Goal: Task Accomplishment & Management: Use online tool/utility

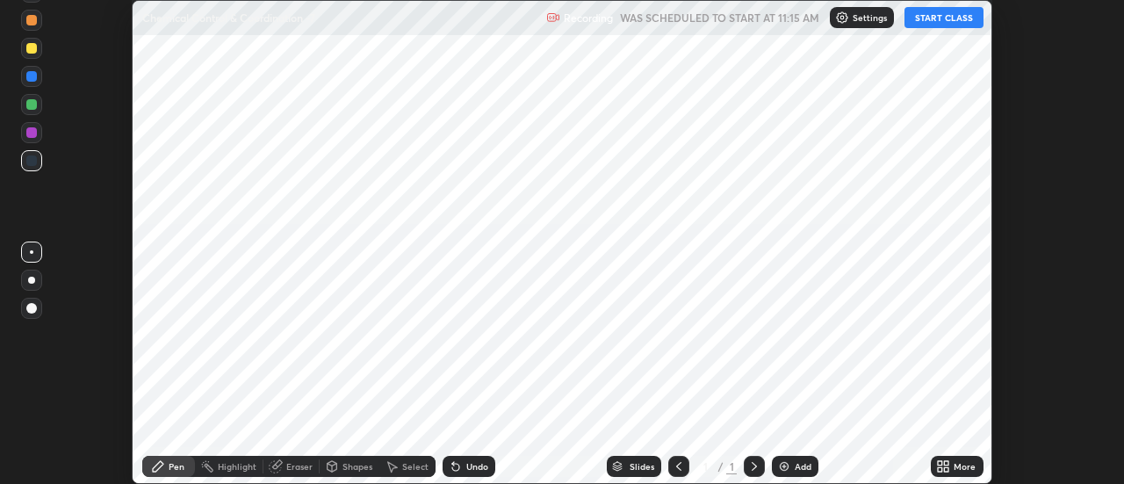
scroll to position [484, 1123]
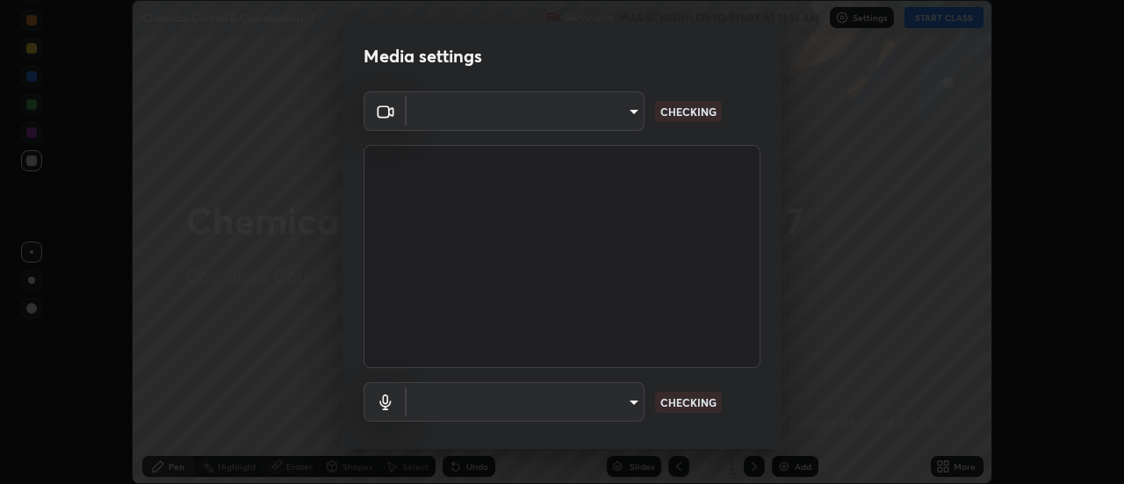
type input "b63bf8d4be001456b007e27562af51addf9deb8236f2337857bb01a3f85ddd7f"
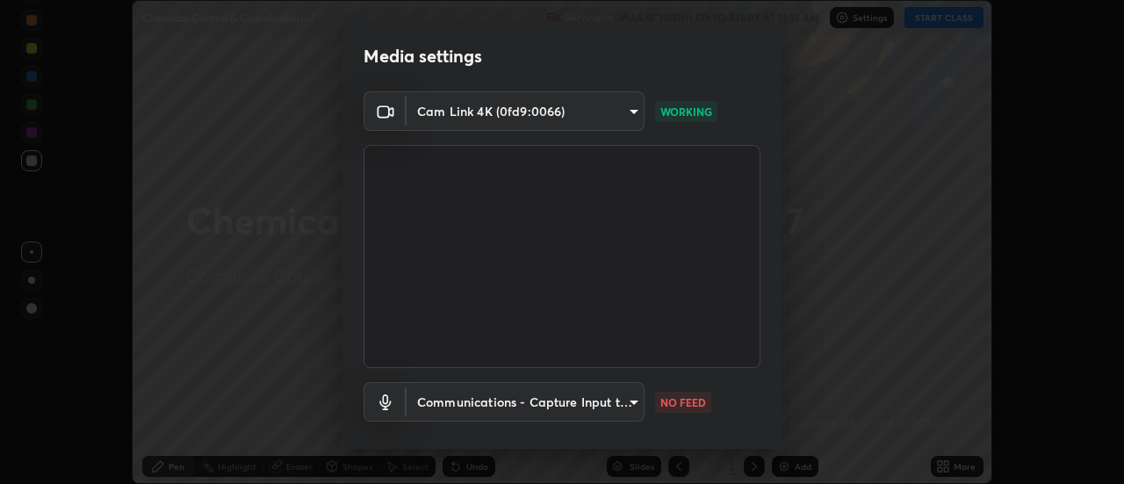
click at [633, 399] on body "Erase all Chemical Control & Coordination -7 Recording WAS SCHEDULED TO START A…" at bounding box center [562, 242] width 1124 height 484
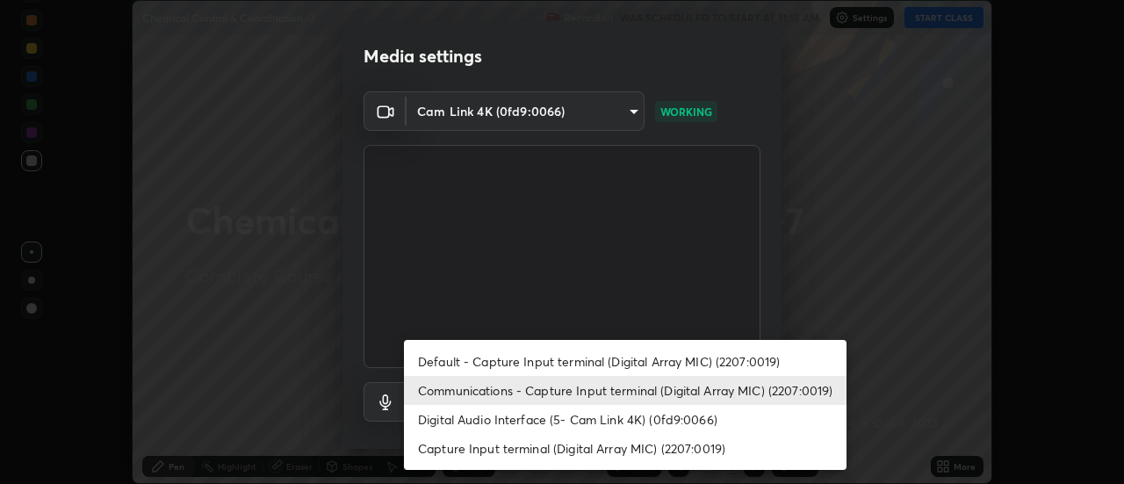
click at [665, 415] on li "Digital Audio Interface (5- Cam Link 4K) (0fd9:0066)" at bounding box center [625, 419] width 443 height 29
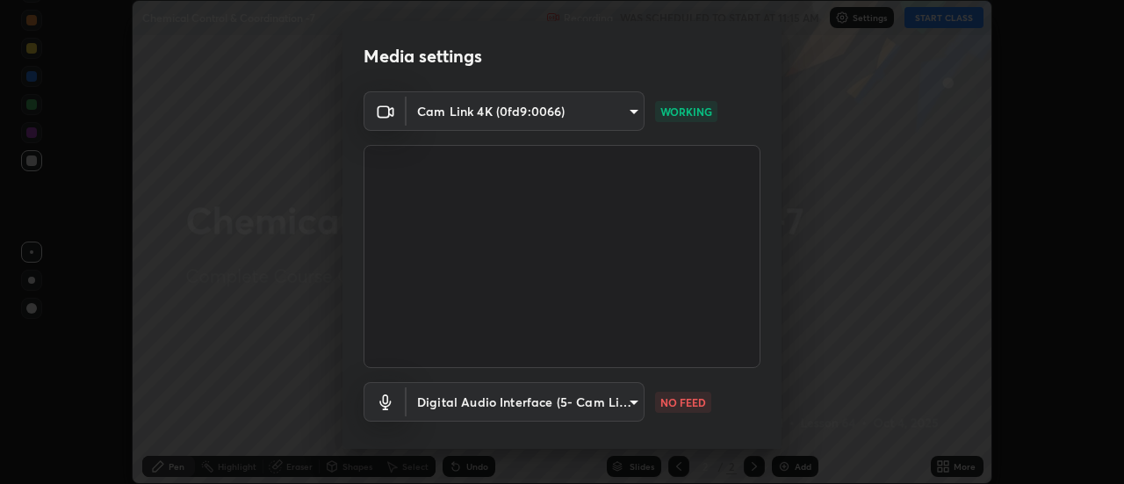
type input "03d17c1189c1a383473197da174a6e0c0c9de8d551f80f607002ee3dec179969"
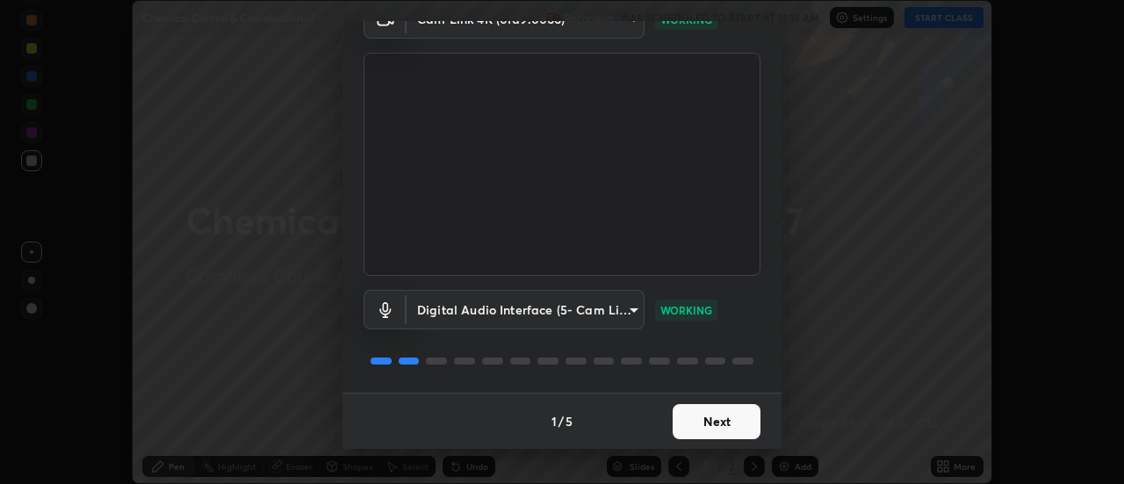
click at [705, 422] on button "Next" at bounding box center [717, 421] width 88 height 35
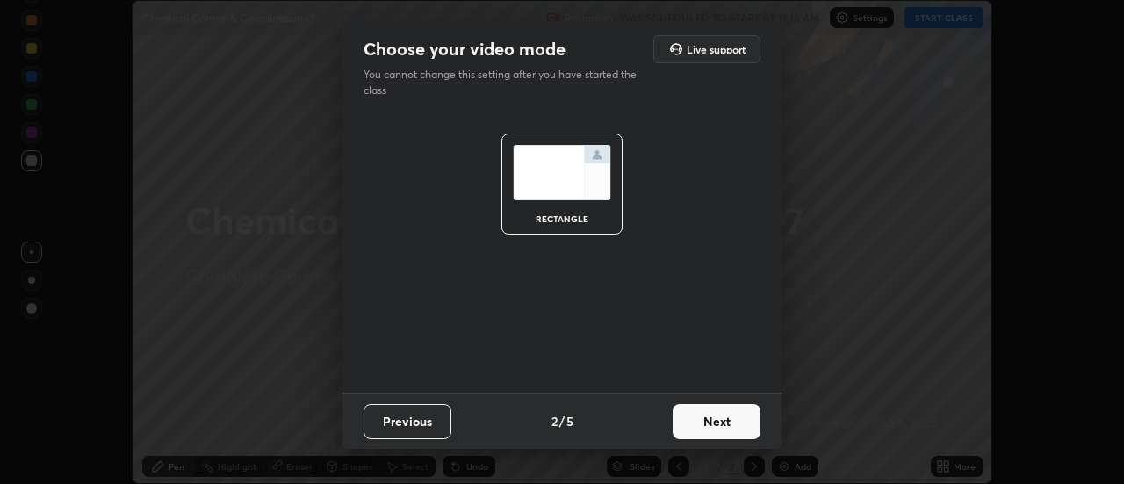
click at [718, 422] on button "Next" at bounding box center [717, 421] width 88 height 35
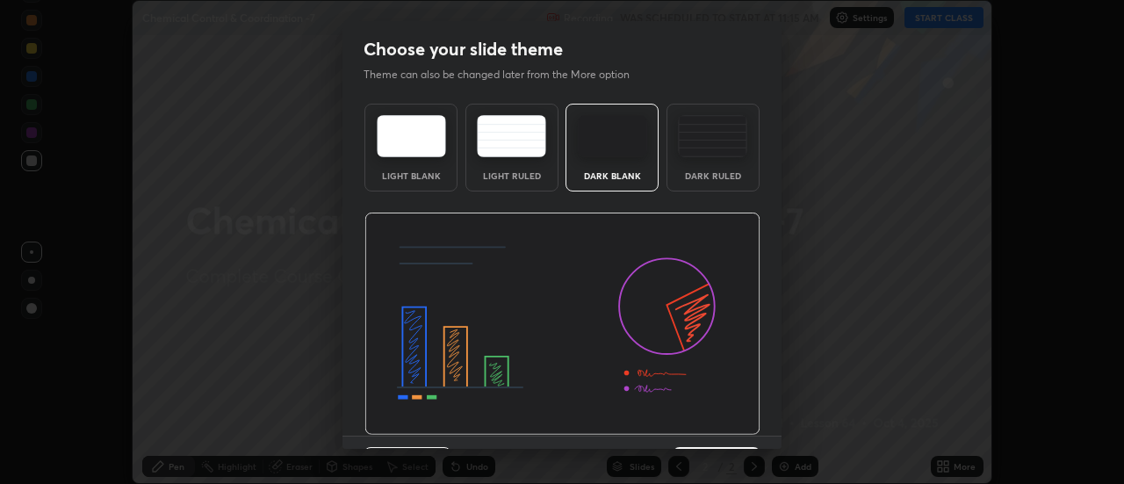
click at [700, 150] on img at bounding box center [712, 136] width 69 height 42
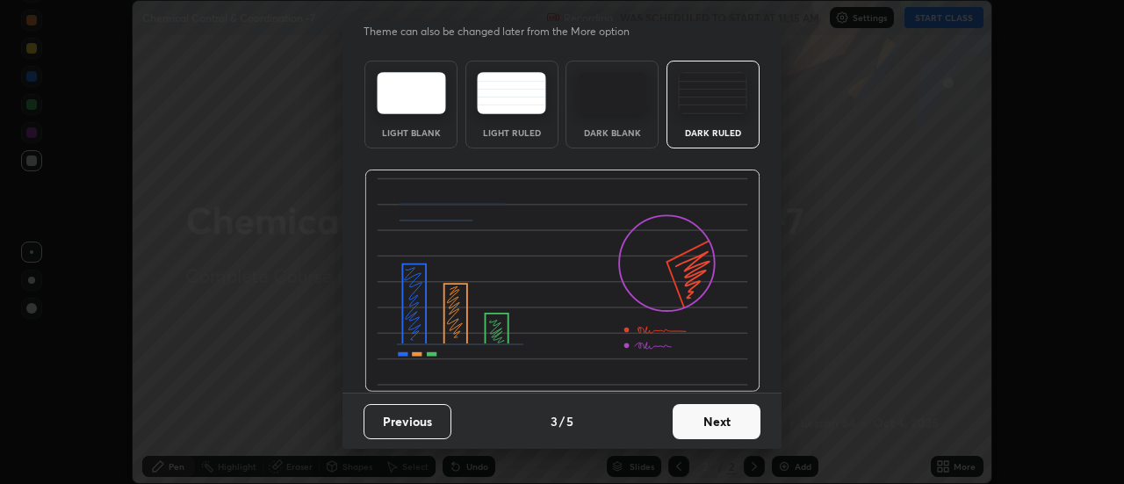
click at [708, 421] on button "Next" at bounding box center [717, 421] width 88 height 35
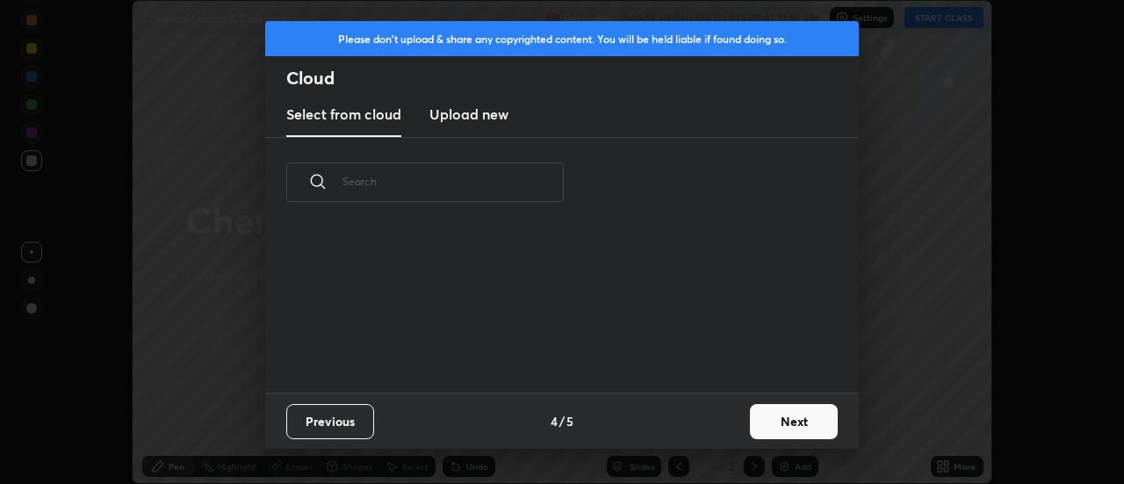
scroll to position [6, 10]
click at [781, 424] on button "Next" at bounding box center [794, 421] width 88 height 35
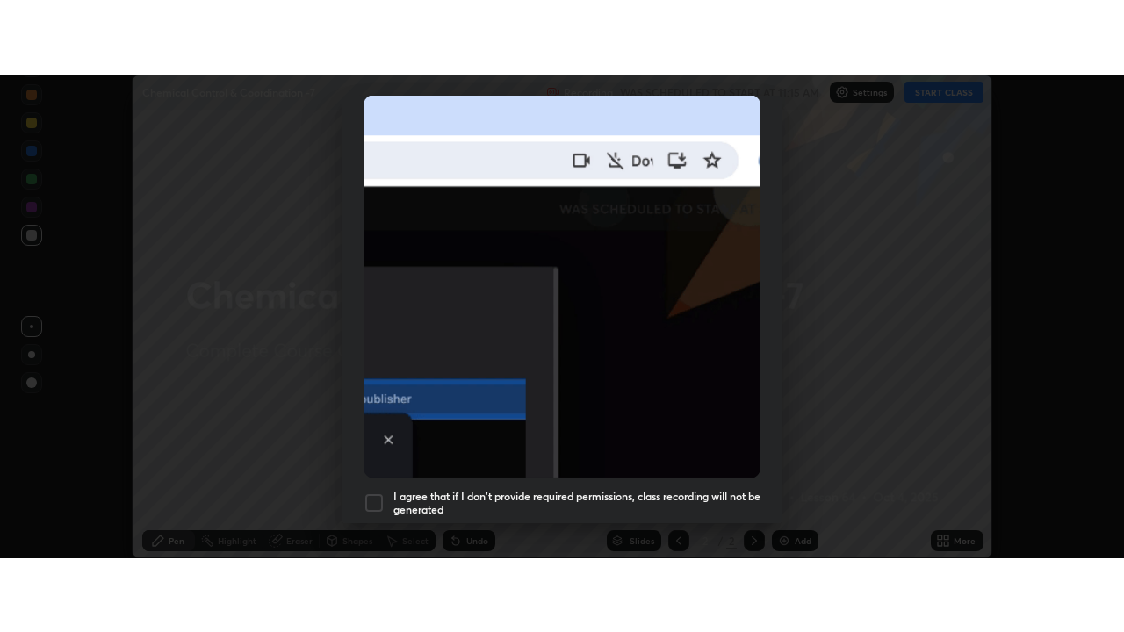
scroll to position [451, 0]
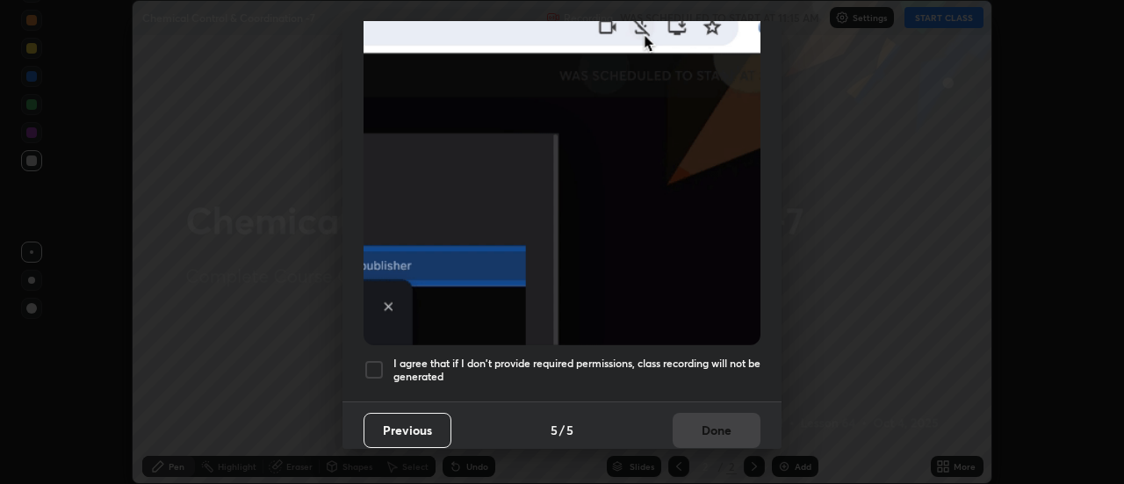
click at [375, 359] on div at bounding box center [374, 369] width 21 height 21
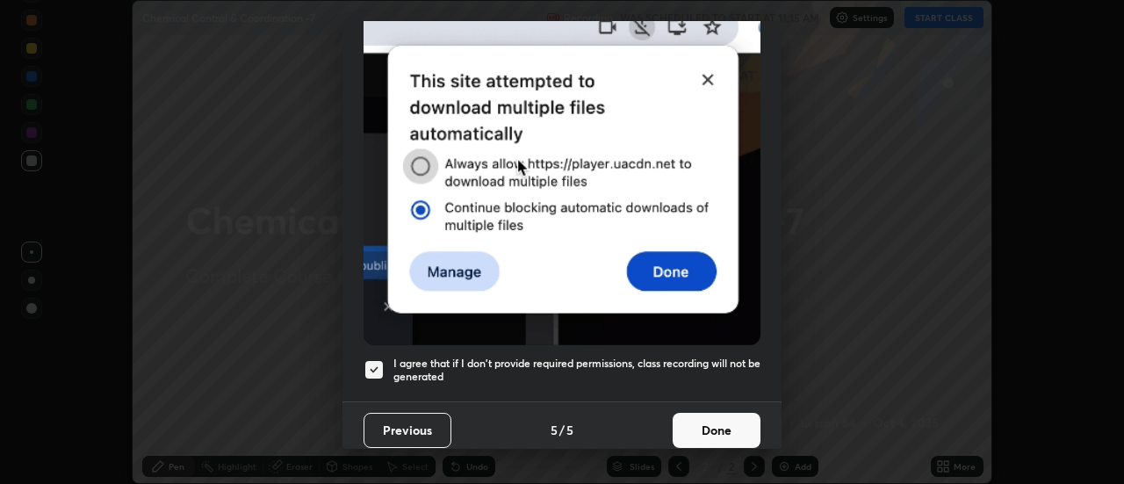
click at [712, 423] on button "Done" at bounding box center [717, 430] width 88 height 35
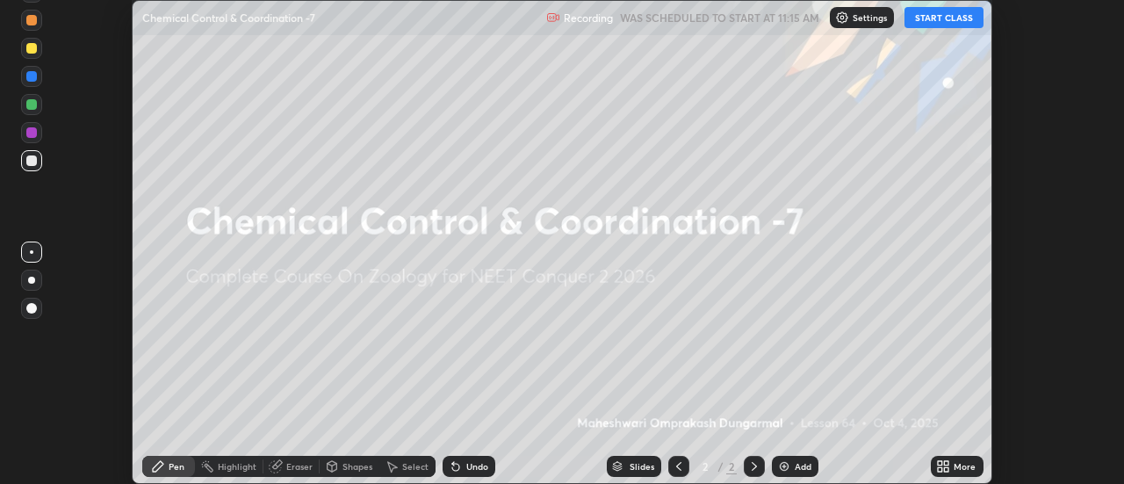
click at [945, 467] on icon at bounding box center [947, 469] width 4 height 4
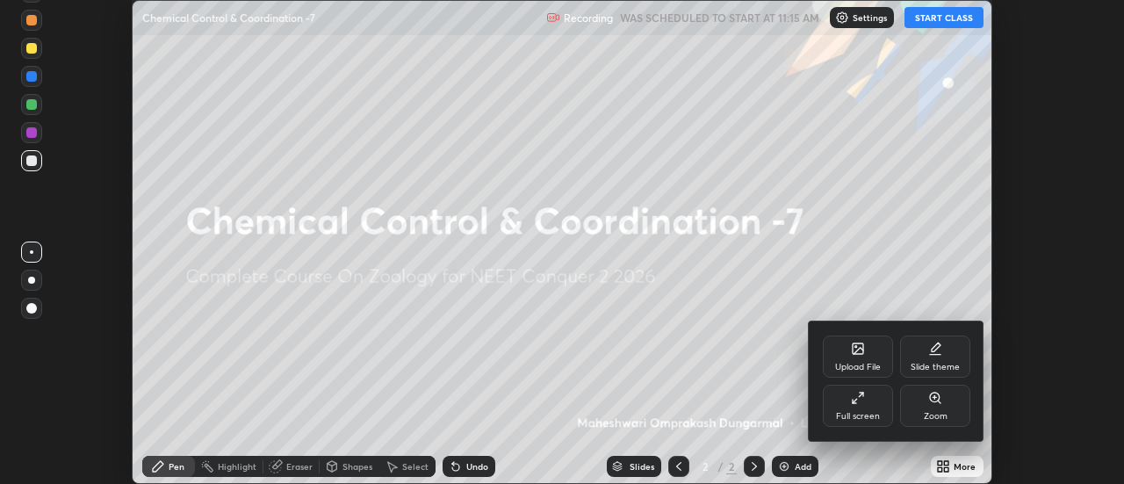
click at [860, 397] on icon at bounding box center [858, 398] width 14 height 14
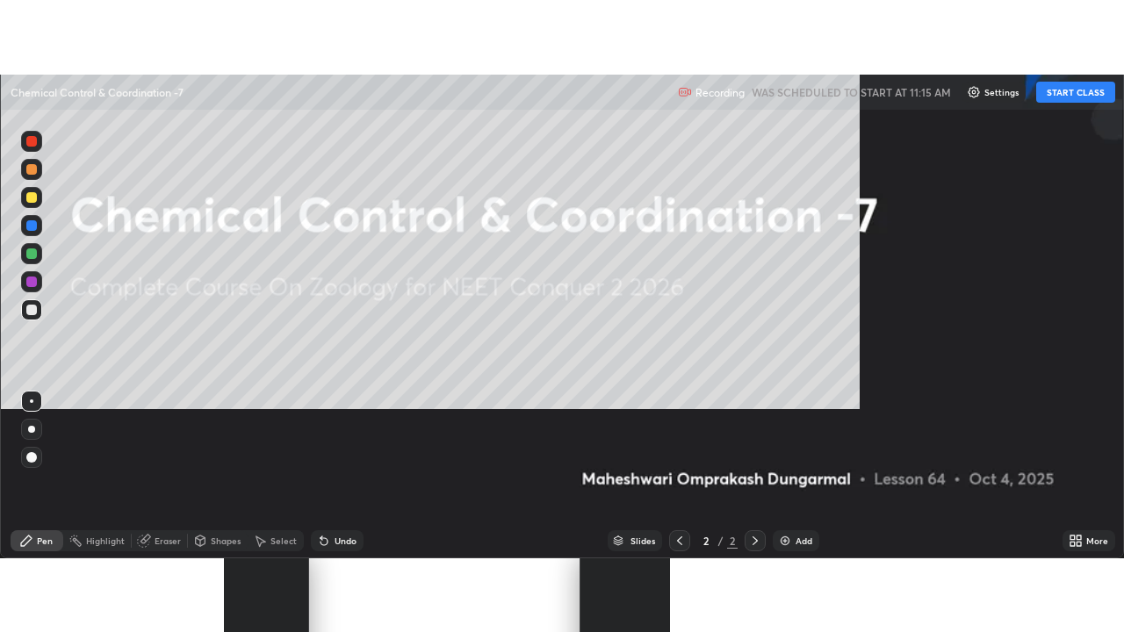
scroll to position [632, 1124]
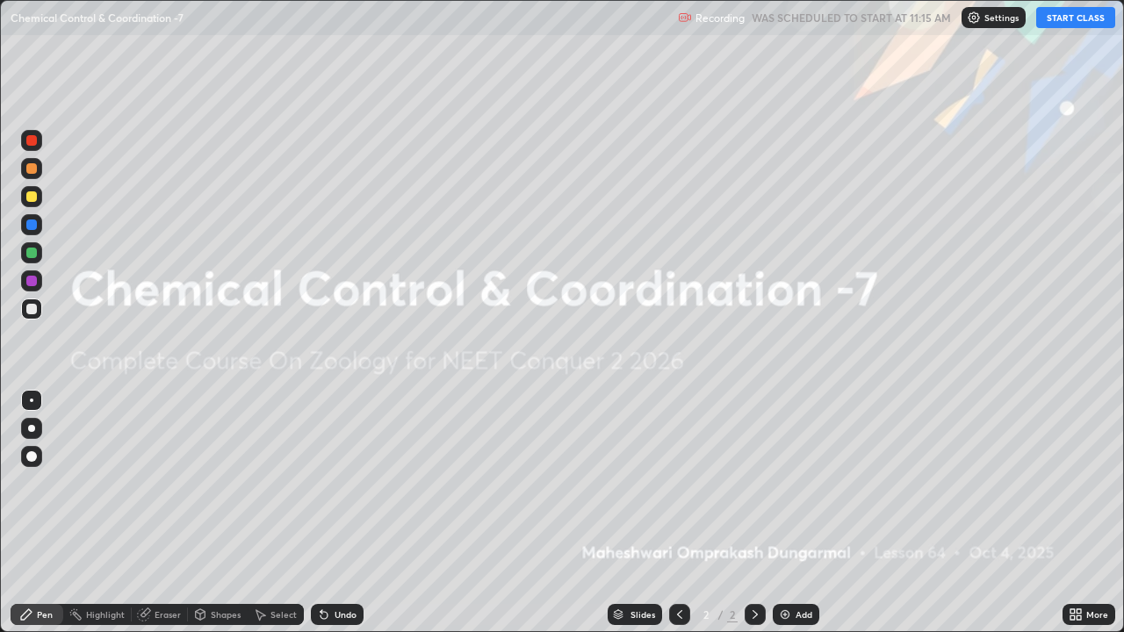
click at [782, 483] on img at bounding box center [785, 615] width 14 height 14
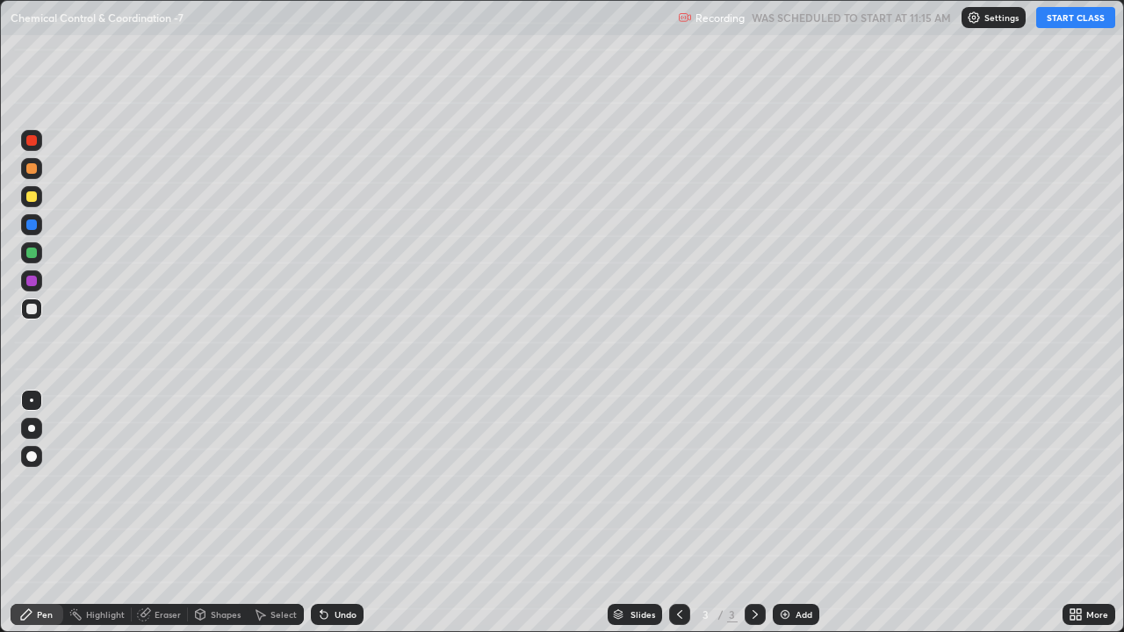
click at [1051, 25] on button "START CLASS" at bounding box center [1075, 17] width 79 height 21
click at [34, 460] on div at bounding box center [31, 456] width 11 height 11
click at [32, 401] on div at bounding box center [32, 401] width 4 height 4
click at [321, 483] on icon at bounding box center [324, 615] width 7 height 7
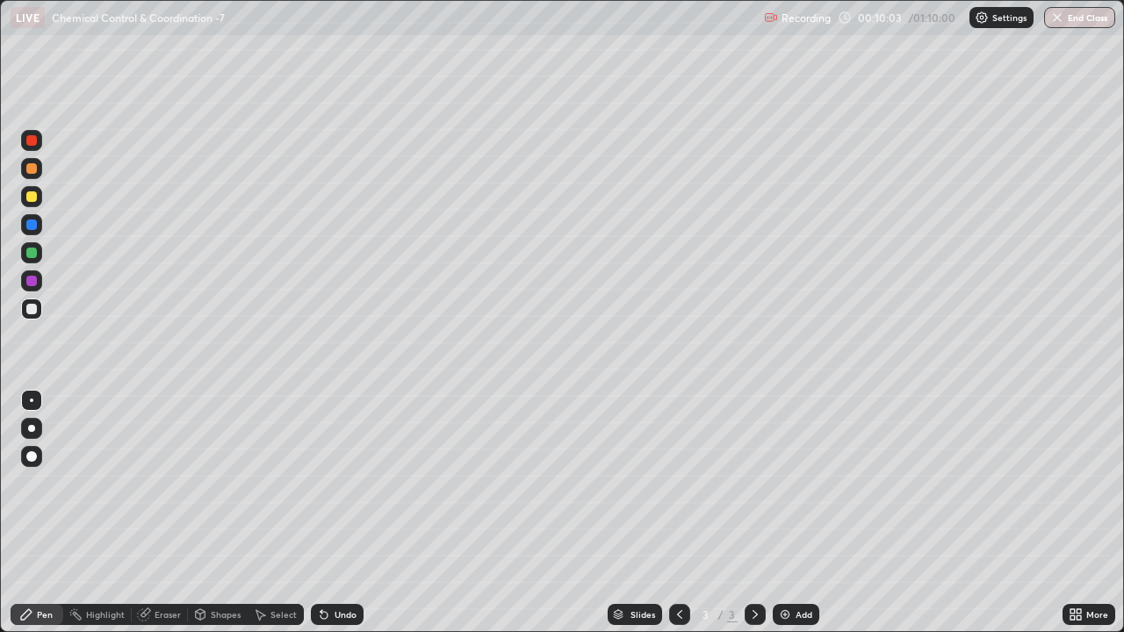
click at [783, 483] on img at bounding box center [785, 615] width 14 height 14
click at [323, 483] on icon at bounding box center [324, 615] width 7 height 7
click at [324, 483] on icon at bounding box center [324, 615] width 14 height 14
click at [321, 483] on icon at bounding box center [324, 615] width 7 height 7
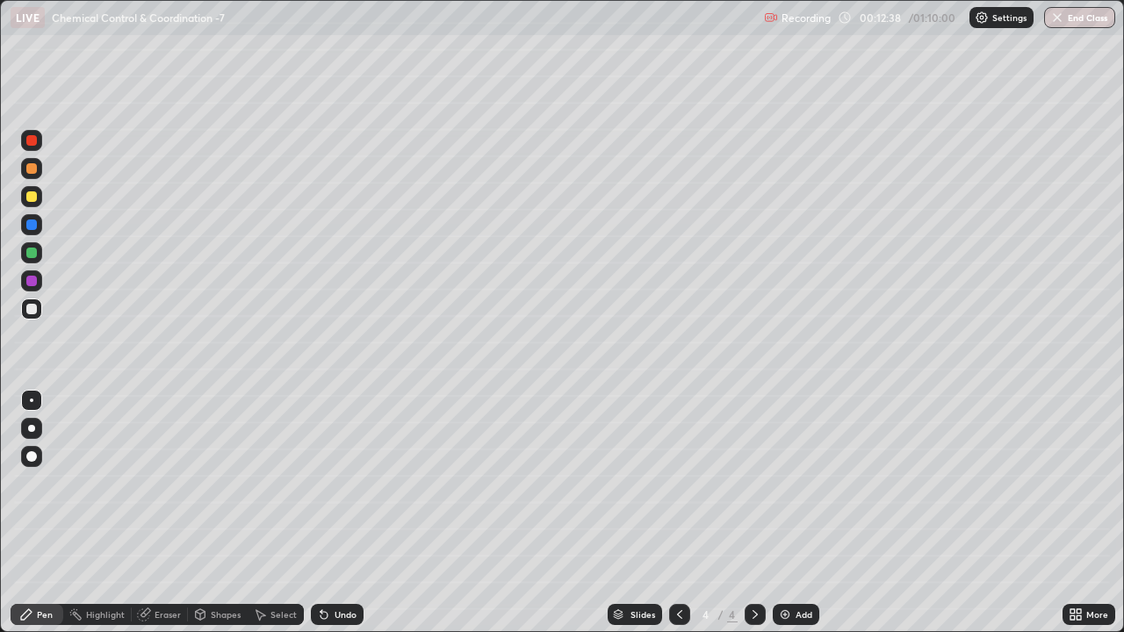
click at [317, 483] on icon at bounding box center [324, 615] width 14 height 14
click at [335, 483] on div "Undo" at bounding box center [346, 614] width 22 height 9
click at [335, 483] on div "Undo" at bounding box center [337, 614] width 53 height 21
click at [334, 483] on div "Undo" at bounding box center [337, 614] width 53 height 21
click at [332, 483] on div "Undo" at bounding box center [337, 614] width 53 height 21
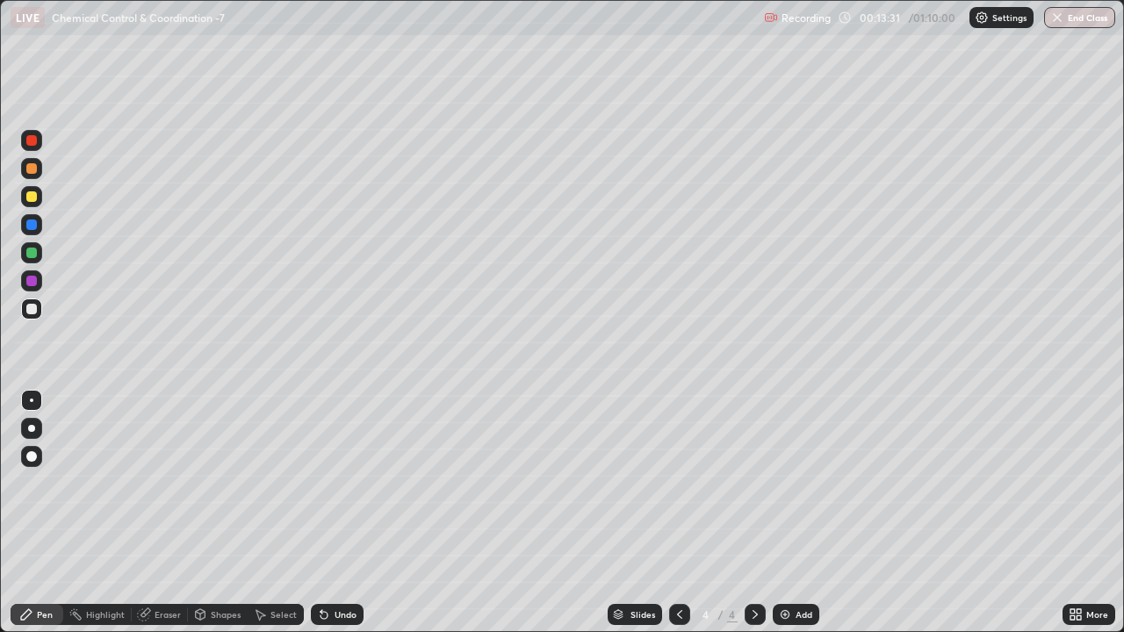
click at [321, 483] on icon at bounding box center [324, 615] width 7 height 7
click at [335, 483] on div "Undo" at bounding box center [346, 614] width 22 height 9
click at [29, 198] on div at bounding box center [31, 196] width 11 height 11
click at [785, 483] on img at bounding box center [785, 615] width 14 height 14
click at [321, 483] on icon at bounding box center [324, 615] width 7 height 7
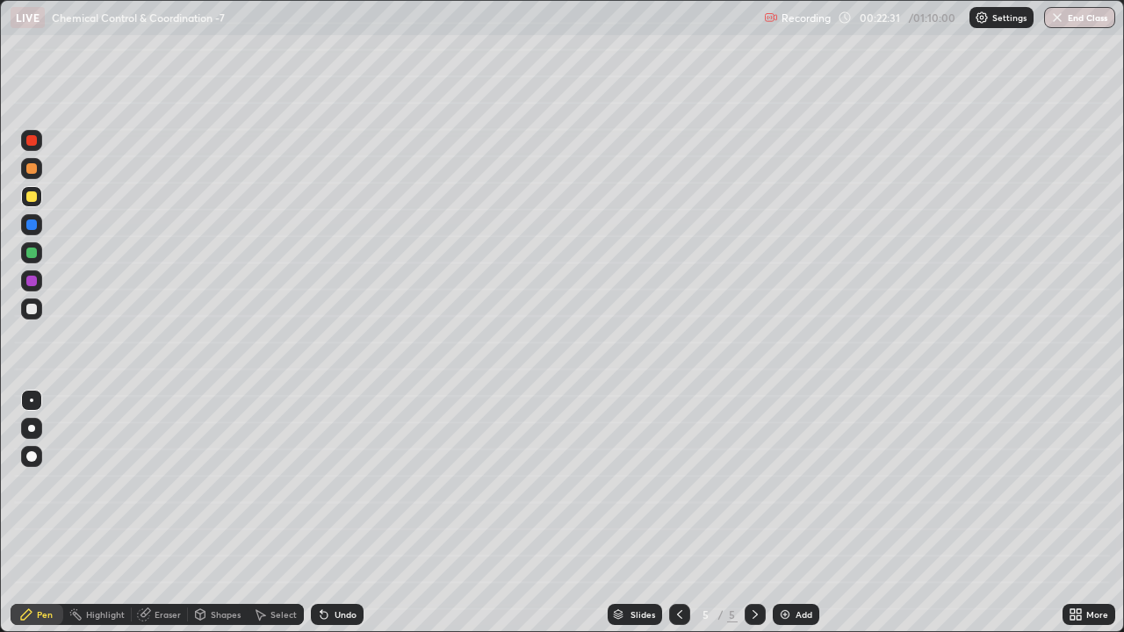
click at [321, 483] on icon at bounding box center [324, 615] width 7 height 7
click at [211, 483] on div "Shapes" at bounding box center [226, 614] width 30 height 9
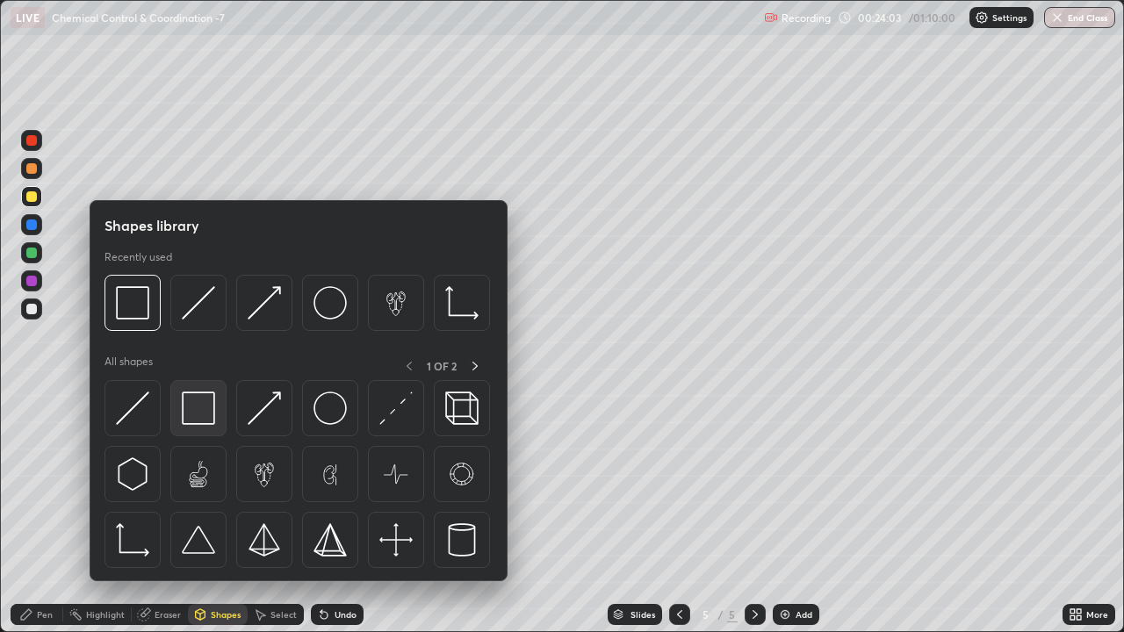
click at [184, 418] on img at bounding box center [198, 408] width 33 height 33
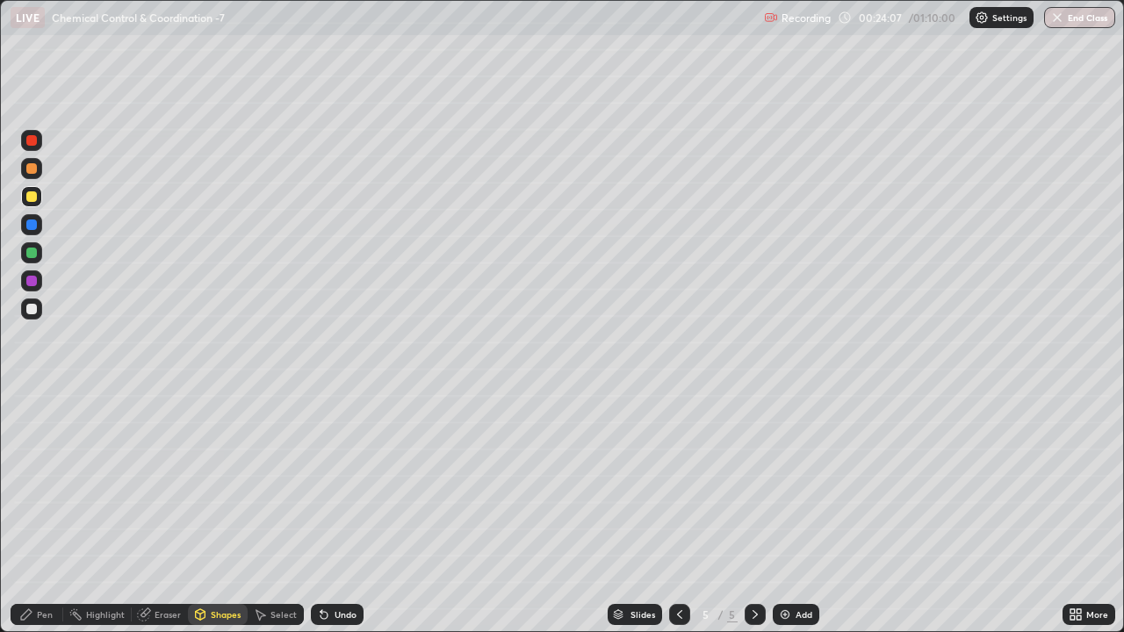
click at [200, 483] on icon at bounding box center [200, 617] width 0 height 6
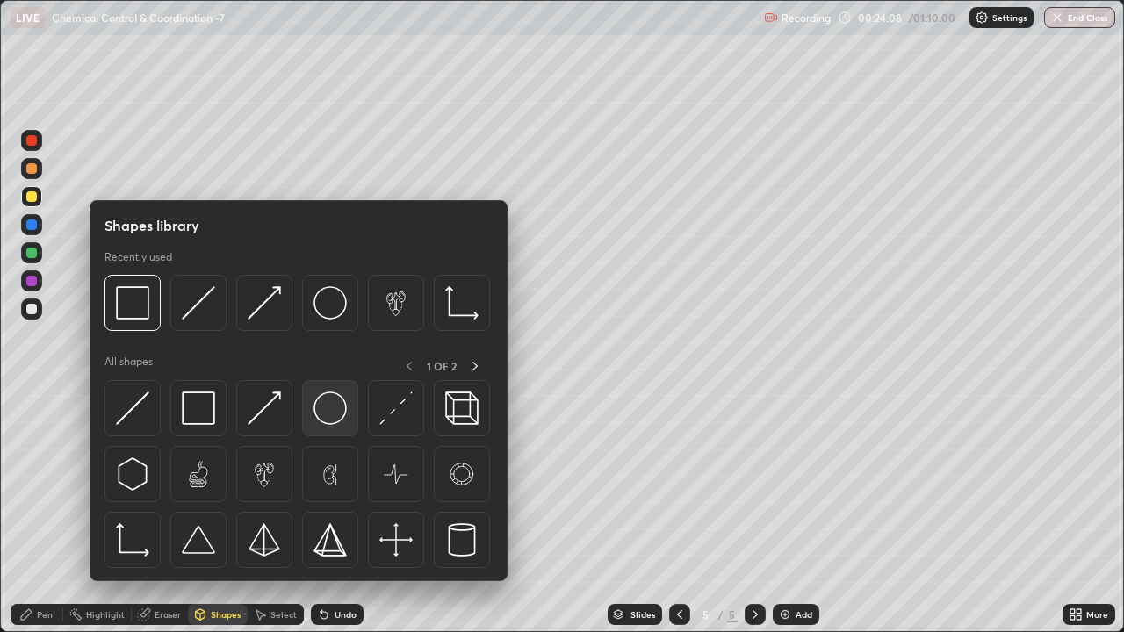
click at [327, 414] on img at bounding box center [330, 408] width 33 height 33
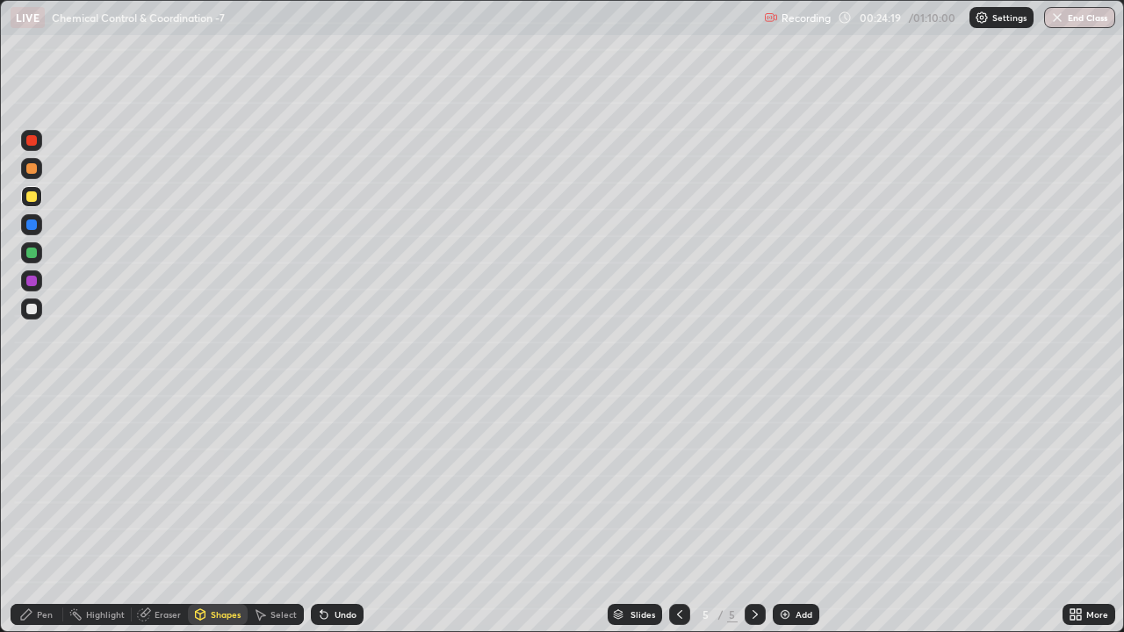
click at [40, 483] on div "Pen" at bounding box center [45, 614] width 16 height 9
click at [32, 401] on div at bounding box center [32, 401] width 4 height 4
click at [32, 168] on div at bounding box center [31, 168] width 11 height 11
click at [29, 312] on div at bounding box center [31, 309] width 11 height 11
click at [32, 283] on div at bounding box center [31, 281] width 11 height 11
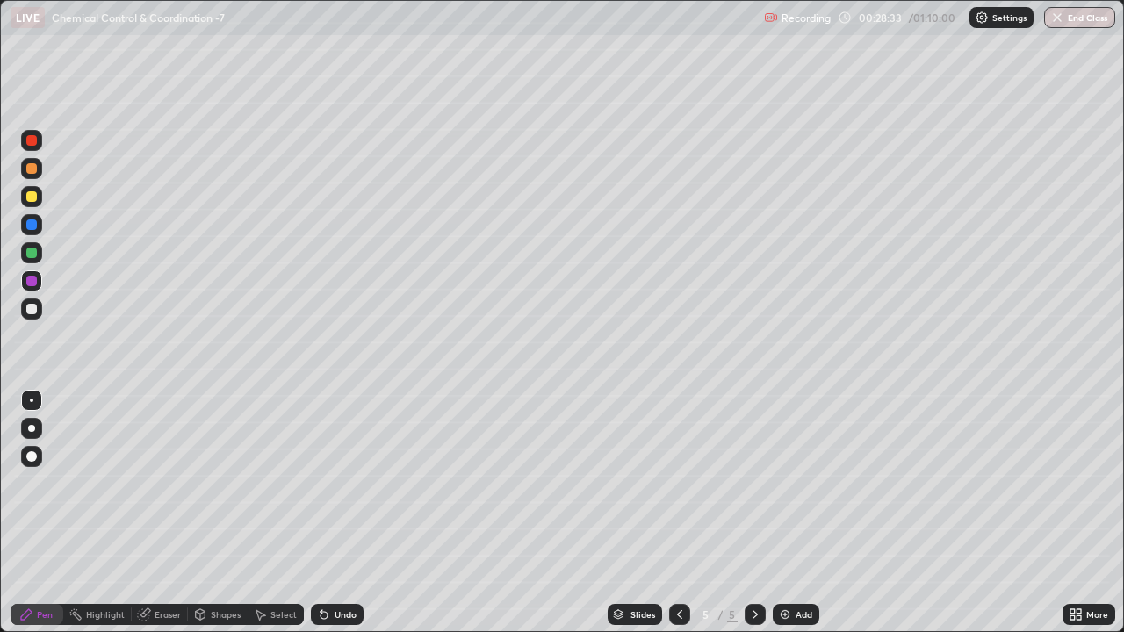
click at [782, 483] on img at bounding box center [785, 615] width 14 height 14
click at [31, 317] on div at bounding box center [31, 309] width 21 height 21
click at [337, 483] on div "Undo" at bounding box center [346, 614] width 22 height 9
click at [335, 483] on div "Undo" at bounding box center [346, 614] width 22 height 9
click at [678, 483] on icon at bounding box center [679, 614] width 5 height 9
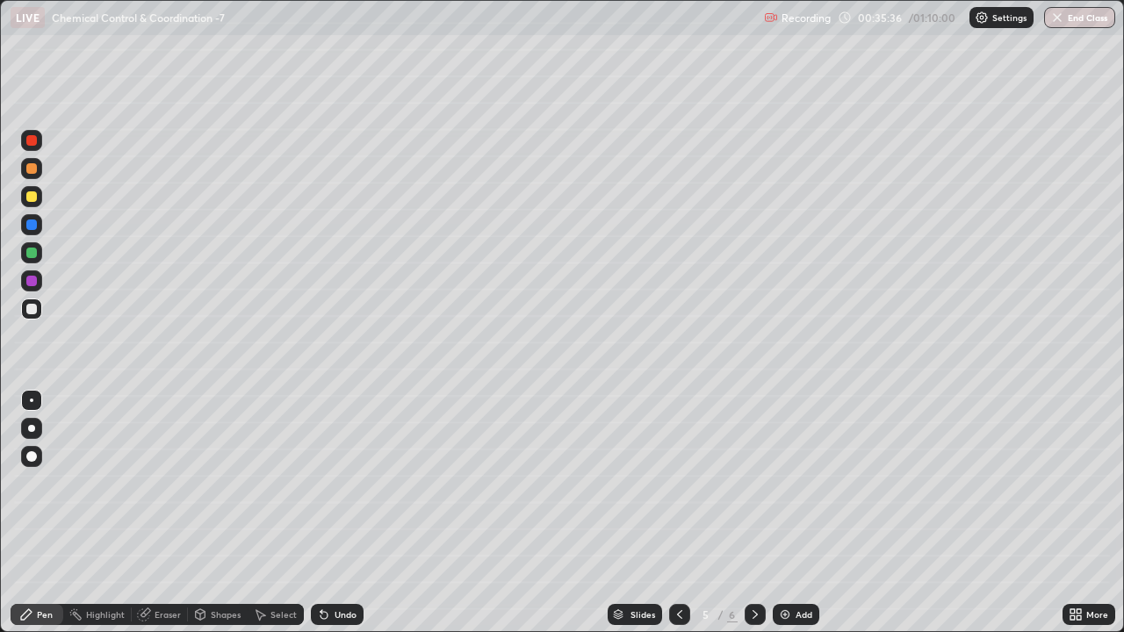
click at [678, 483] on icon at bounding box center [680, 615] width 14 height 14
click at [745, 483] on div at bounding box center [755, 614] width 21 height 21
click at [750, 483] on icon at bounding box center [755, 615] width 14 height 14
click at [782, 483] on img at bounding box center [785, 615] width 14 height 14
click at [334, 483] on div "Undo" at bounding box center [337, 614] width 53 height 21
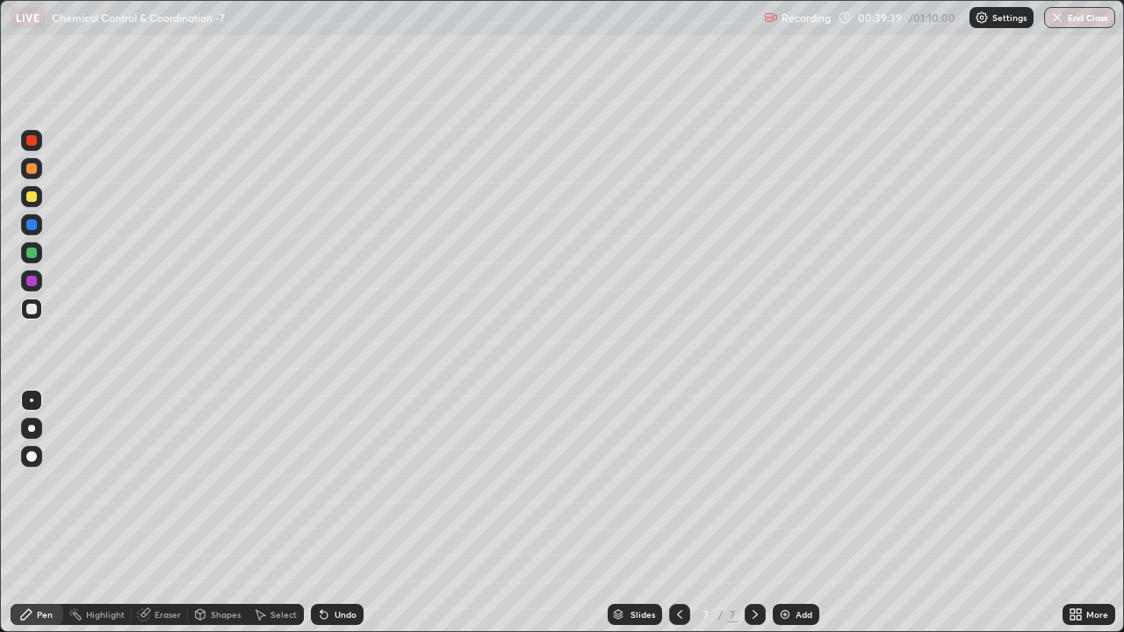
click at [336, 483] on div "Undo" at bounding box center [337, 614] width 53 height 21
click at [789, 483] on img at bounding box center [785, 615] width 14 height 14
click at [275, 483] on div "Select" at bounding box center [284, 614] width 26 height 9
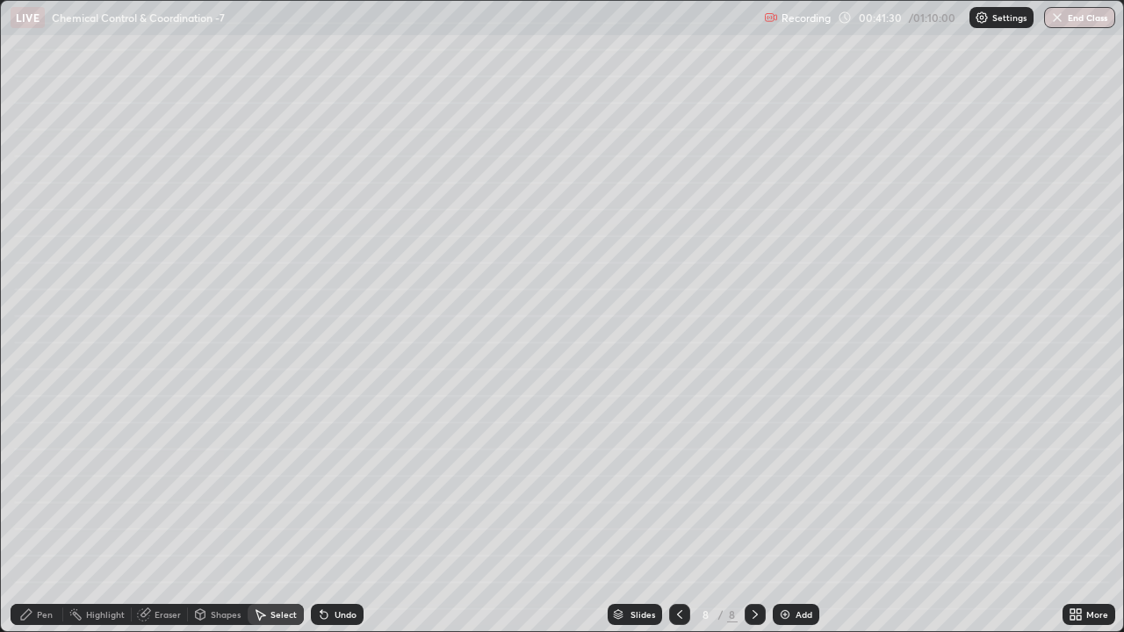
click at [335, 483] on div "Undo" at bounding box center [337, 614] width 53 height 21
click at [521, 155] on div "0 ° Undo Copy Duplicate Duplicate to new slide Delete" at bounding box center [562, 316] width 1123 height 631
click at [45, 483] on div "Pen" at bounding box center [45, 614] width 16 height 9
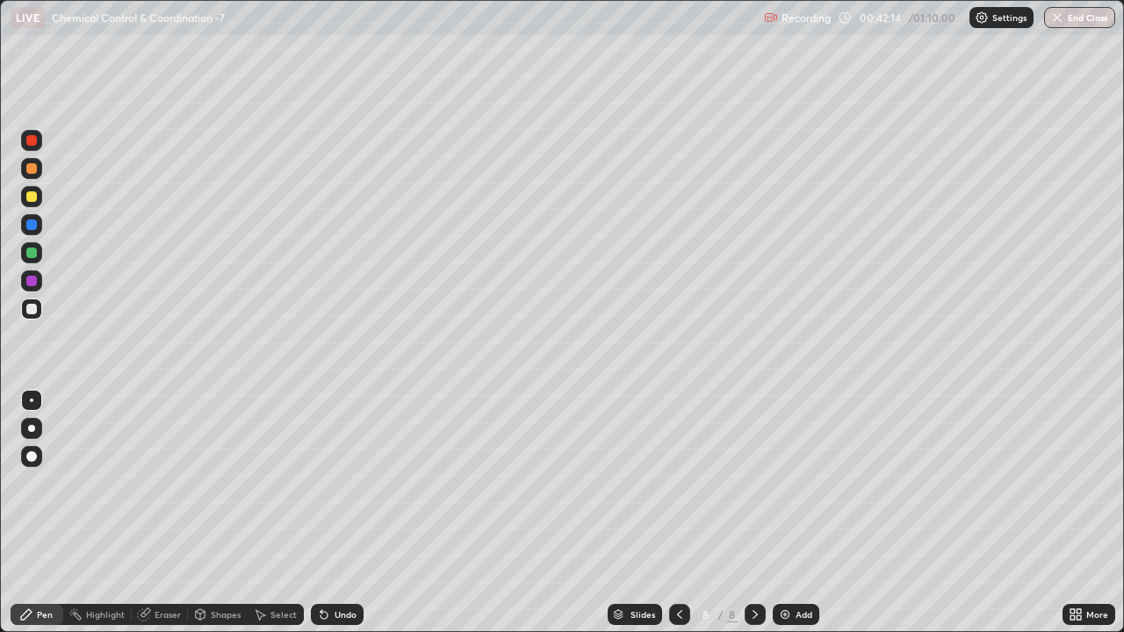
click at [336, 483] on div "Undo" at bounding box center [337, 614] width 53 height 21
click at [334, 483] on div "Undo" at bounding box center [337, 614] width 53 height 21
click at [784, 483] on img at bounding box center [785, 615] width 14 height 14
click at [779, 483] on img at bounding box center [785, 615] width 14 height 14
click at [262, 483] on div "Select" at bounding box center [276, 614] width 56 height 21
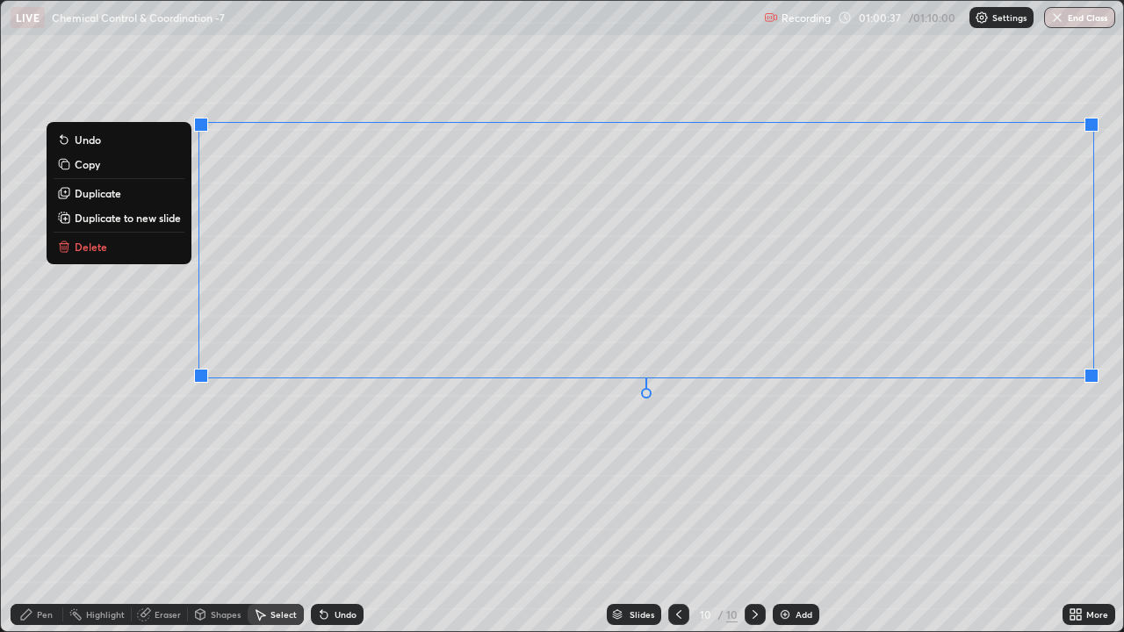
click at [1055, 450] on div "0 ° Undo Copy Duplicate Duplicate to new slide Delete" at bounding box center [562, 316] width 1123 height 631
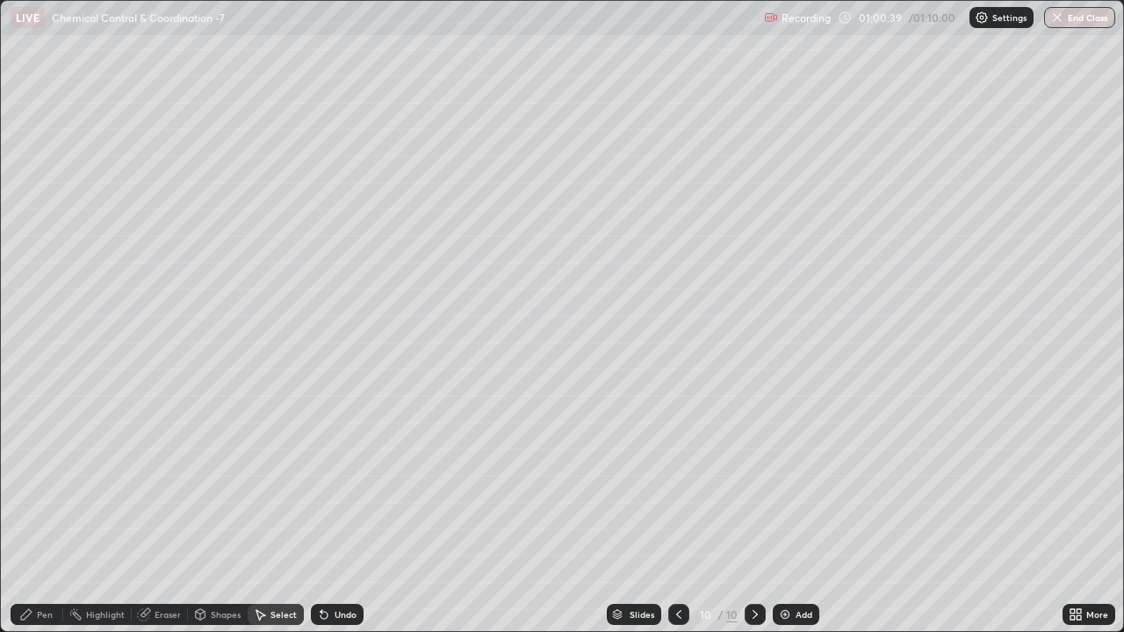
click at [48, 483] on div "Pen" at bounding box center [37, 614] width 53 height 21
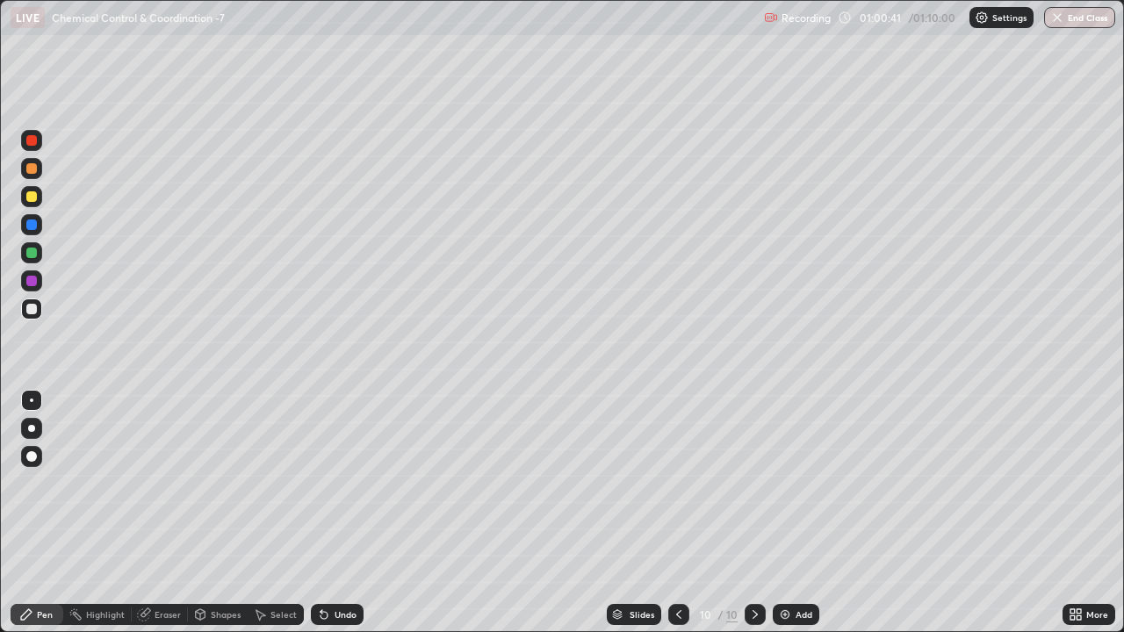
click at [32, 197] on div at bounding box center [31, 196] width 11 height 11
click at [785, 483] on img at bounding box center [785, 615] width 14 height 14
click at [335, 483] on div "Undo" at bounding box center [346, 614] width 22 height 9
click at [24, 311] on div at bounding box center [31, 309] width 21 height 21
click at [1072, 19] on button "End Class" at bounding box center [1080, 17] width 69 height 21
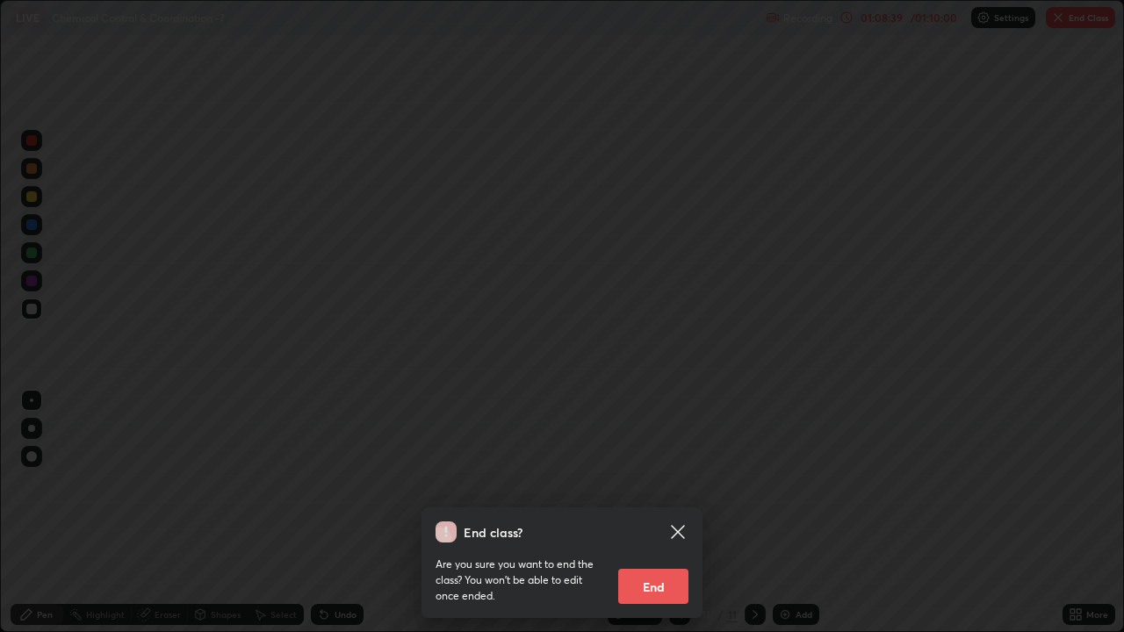
click at [658, 483] on button "End" at bounding box center [653, 586] width 70 height 35
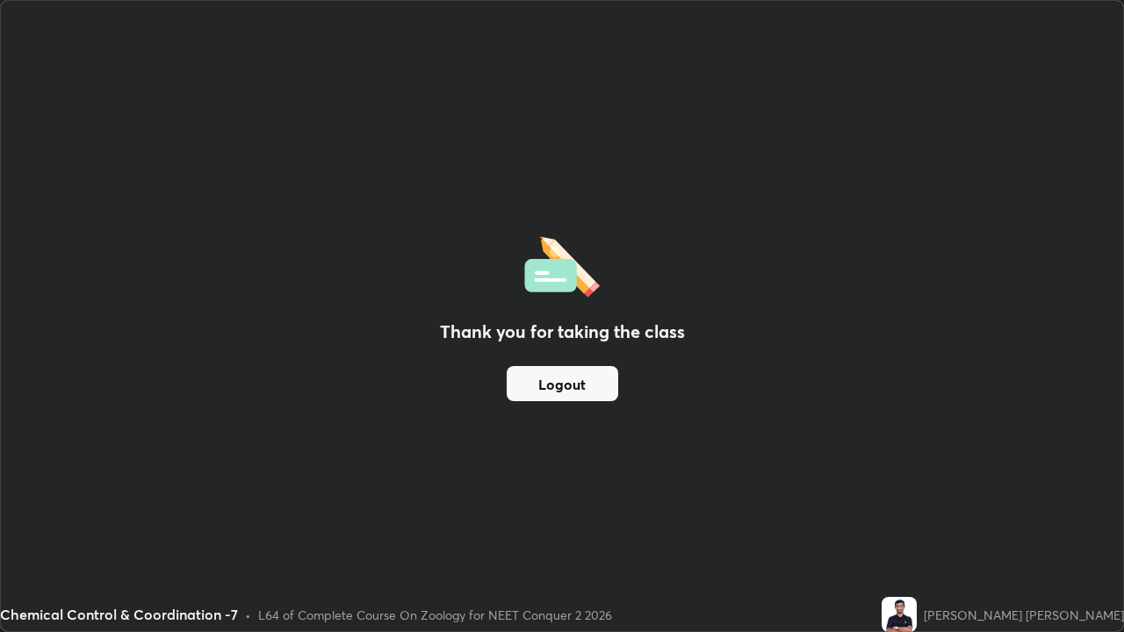
click at [586, 388] on button "Logout" at bounding box center [563, 383] width 112 height 35
